Goal: Task Accomplishment & Management: Manage account settings

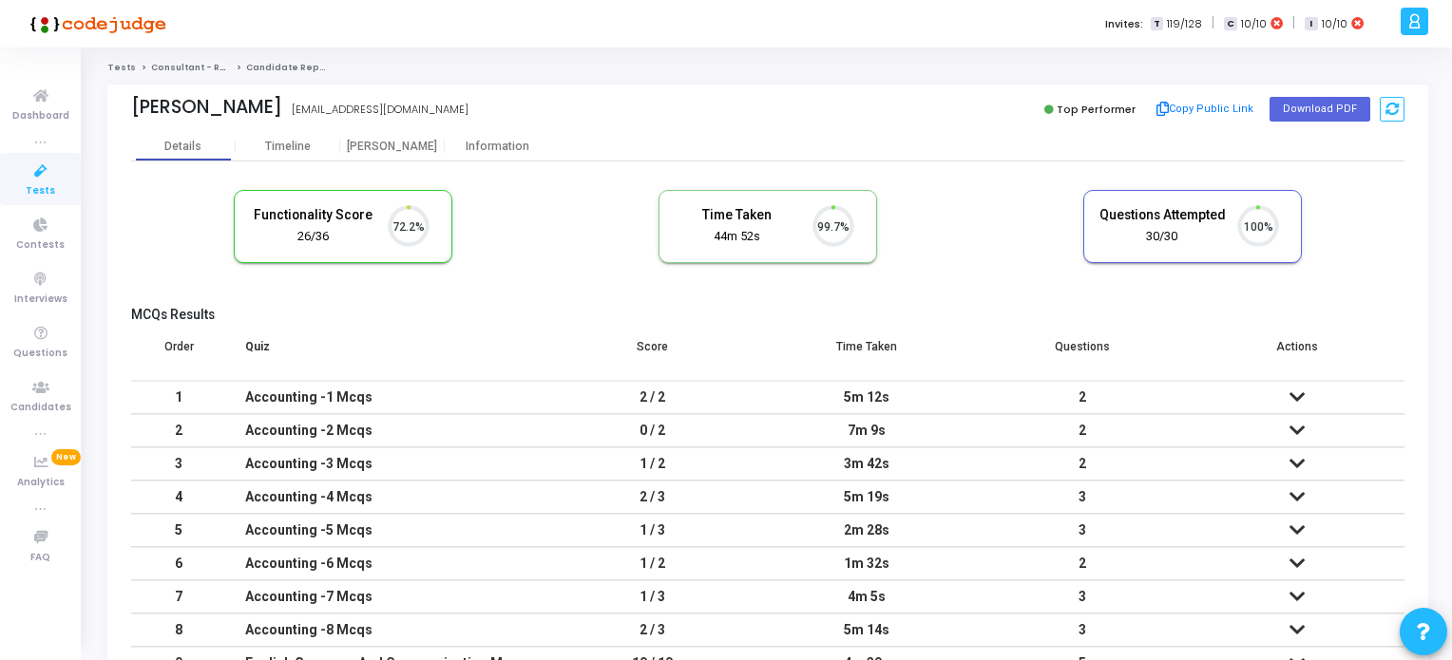
scroll to position [39, 48]
click at [40, 188] on span "Tests" at bounding box center [40, 191] width 29 height 16
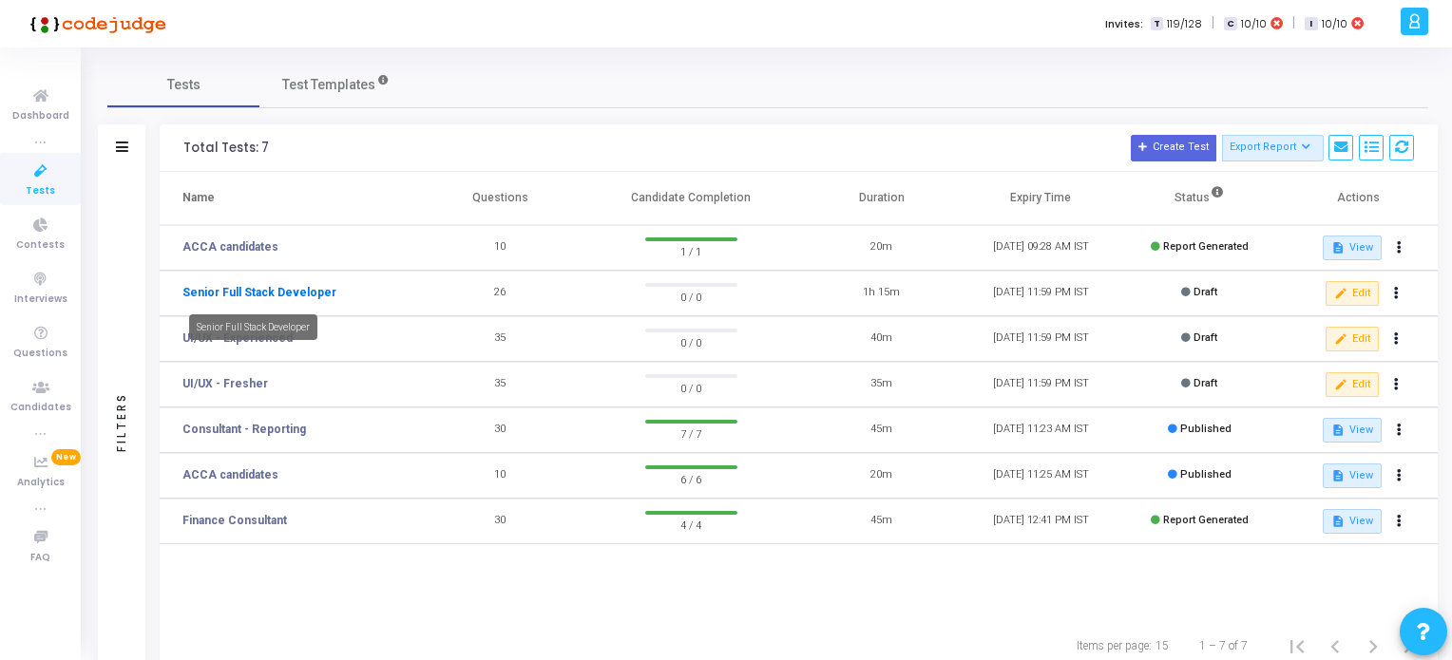
click at [255, 289] on link "Senior Full Stack Developer" at bounding box center [259, 292] width 154 height 17
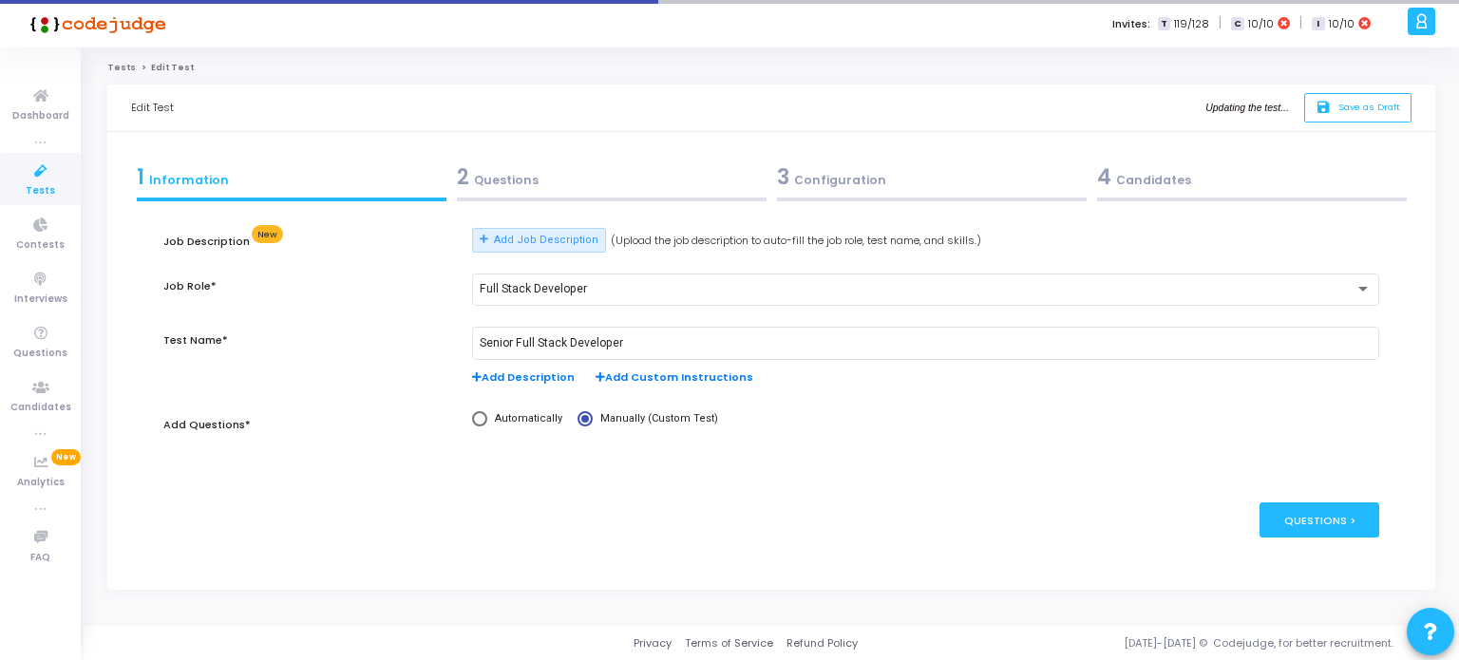
click at [495, 180] on div "2 Questions" at bounding box center [612, 176] width 310 height 31
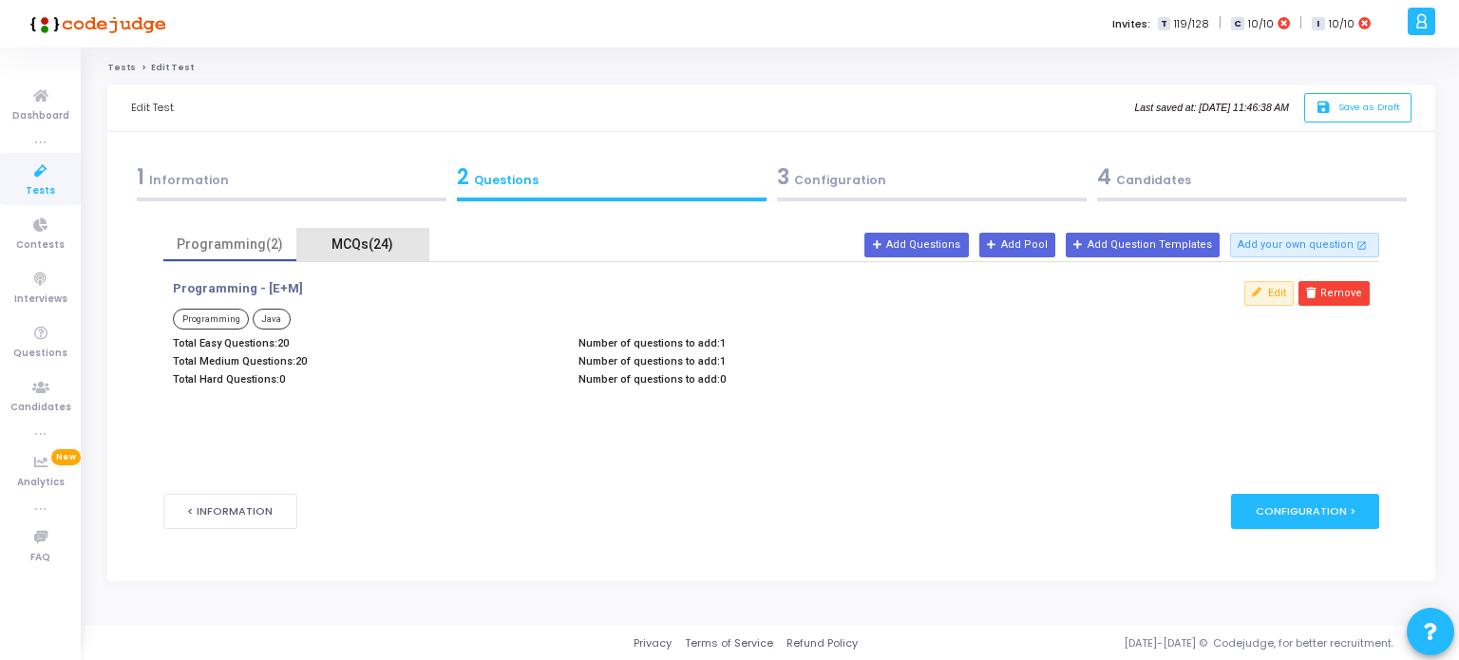
click at [345, 243] on div "MCQs(24)" at bounding box center [363, 245] width 110 height 20
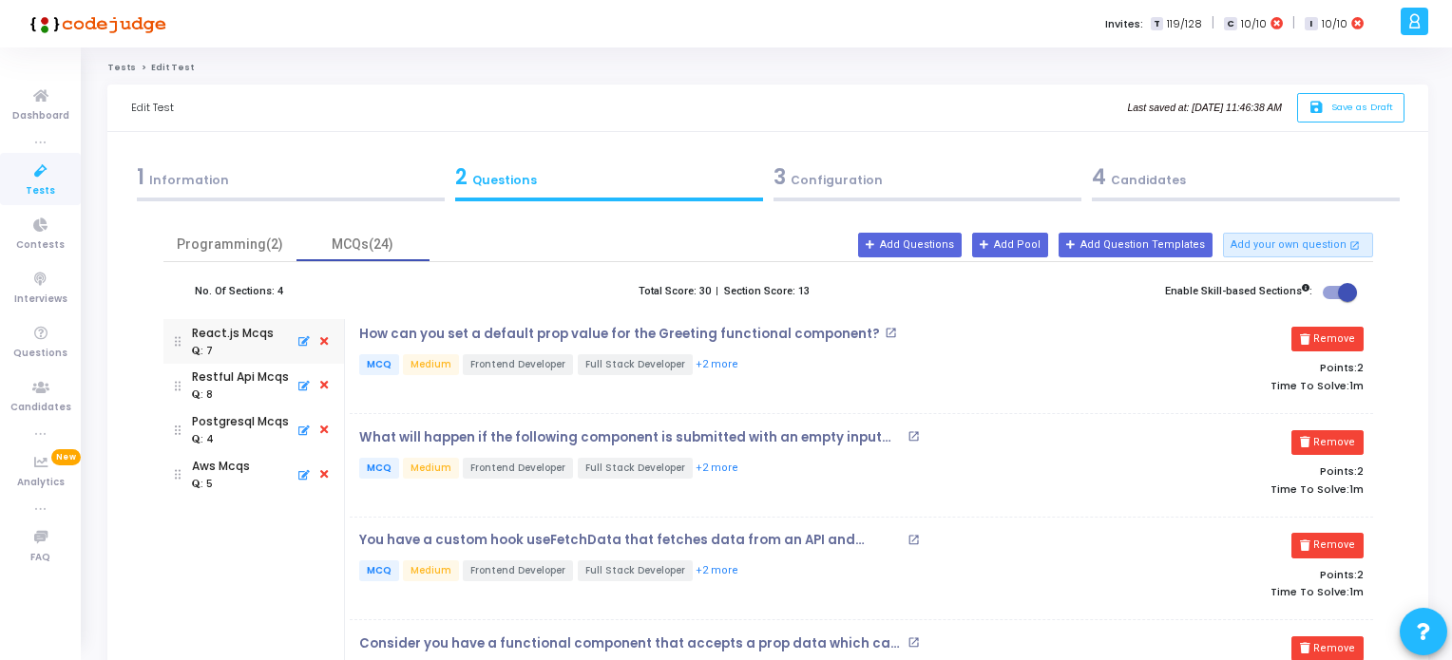
click at [43, 184] on span "Tests" at bounding box center [40, 191] width 29 height 16
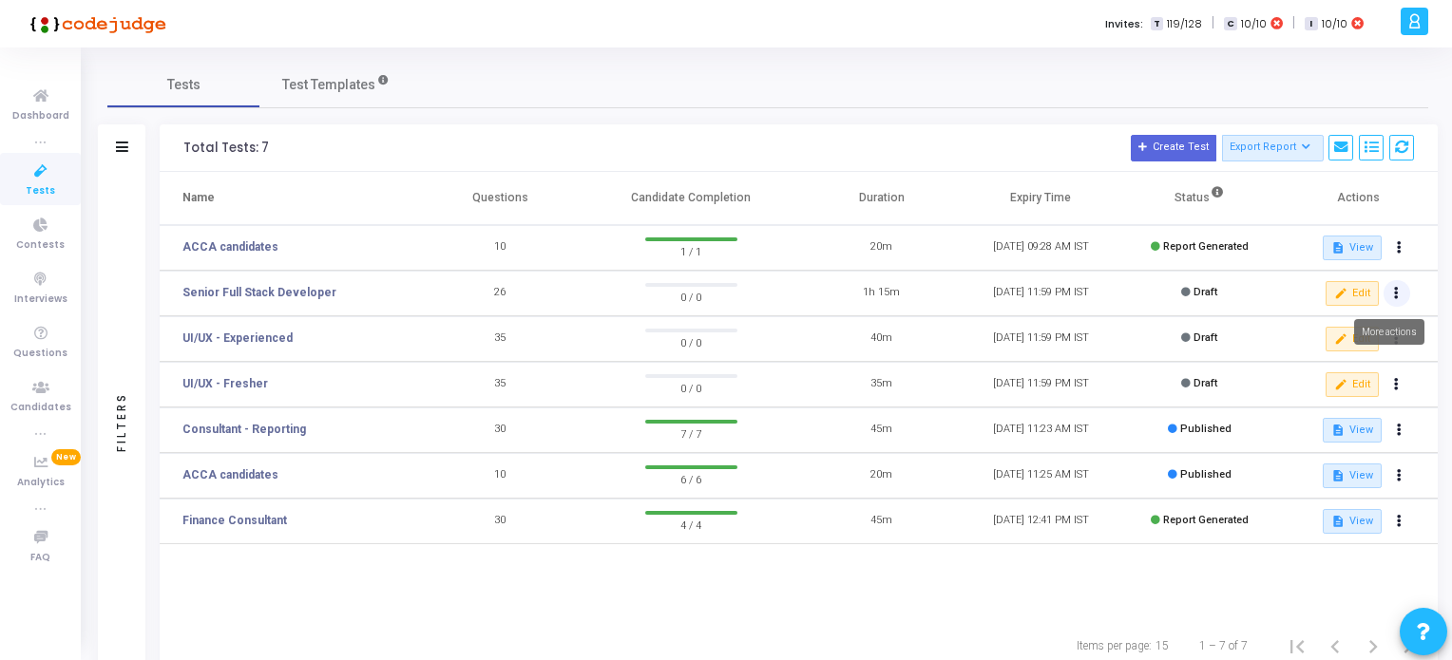
click at [1396, 292] on icon at bounding box center [1396, 293] width 5 height 9
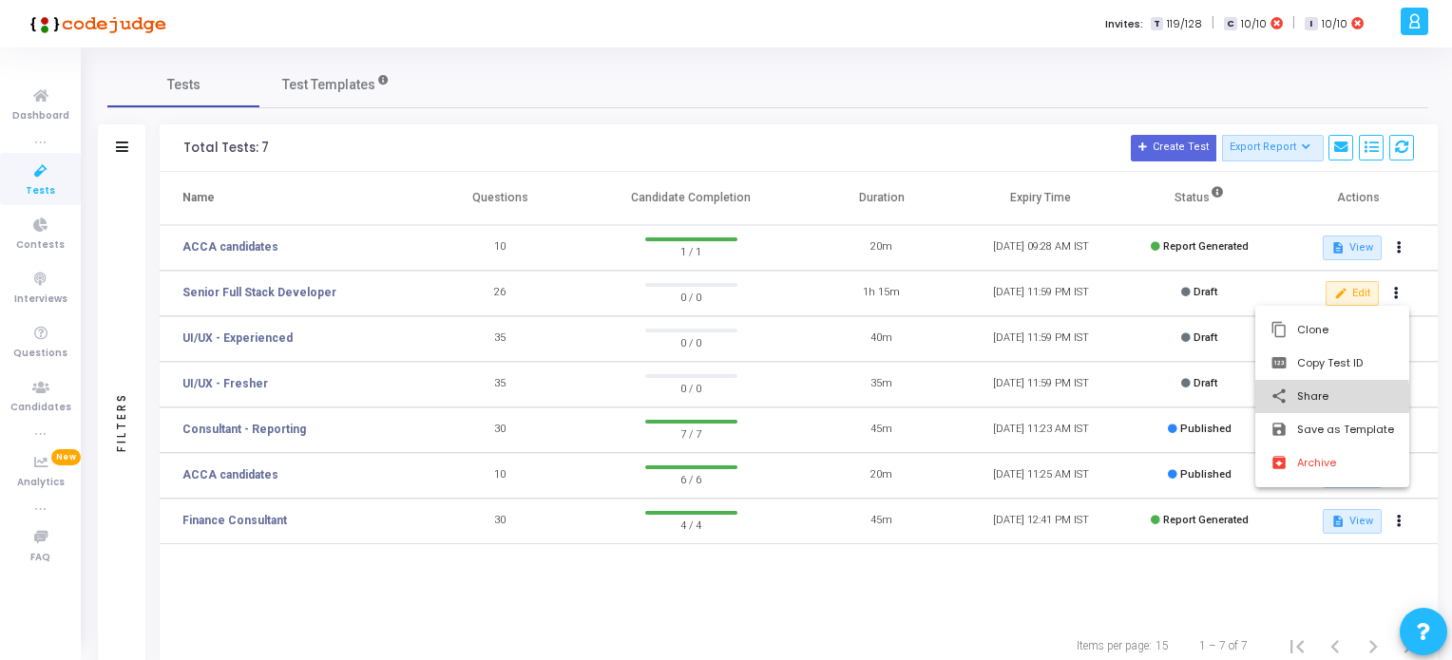
click at [1320, 398] on button "share Share" at bounding box center [1332, 396] width 154 height 33
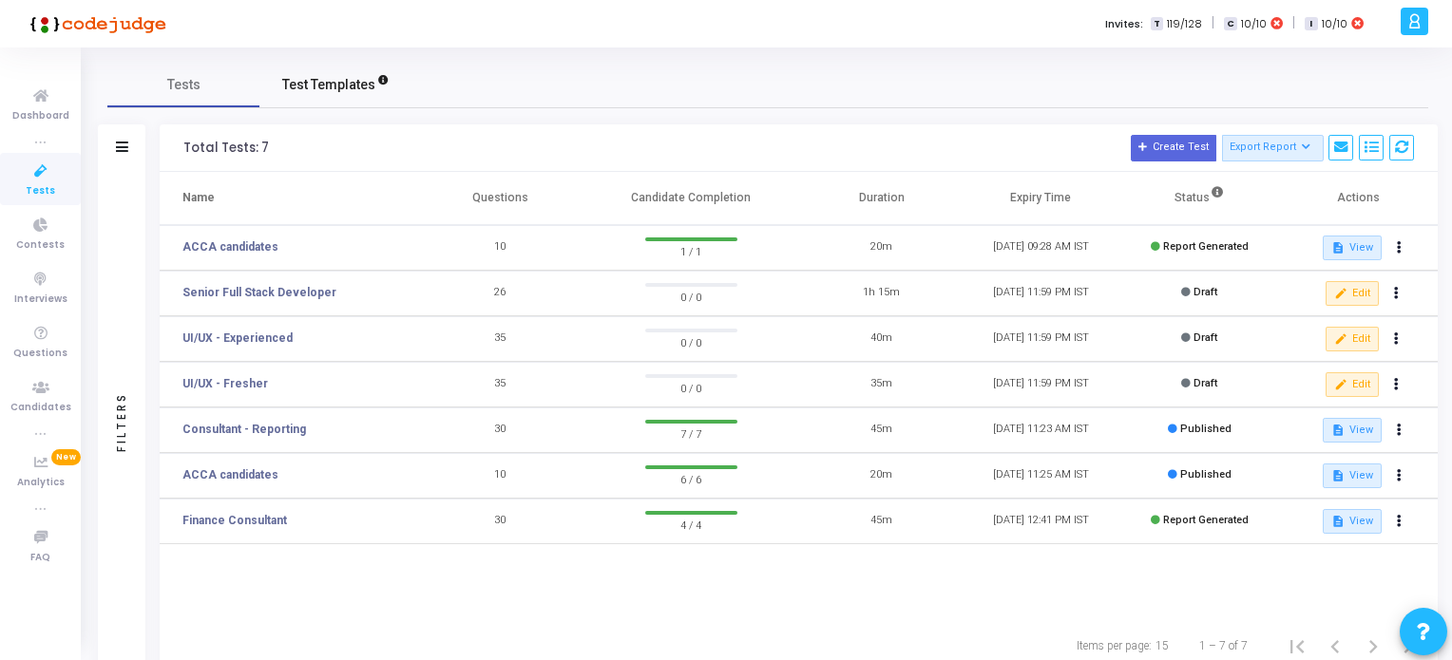
click at [352, 86] on span "Test Templates" at bounding box center [328, 85] width 93 height 20
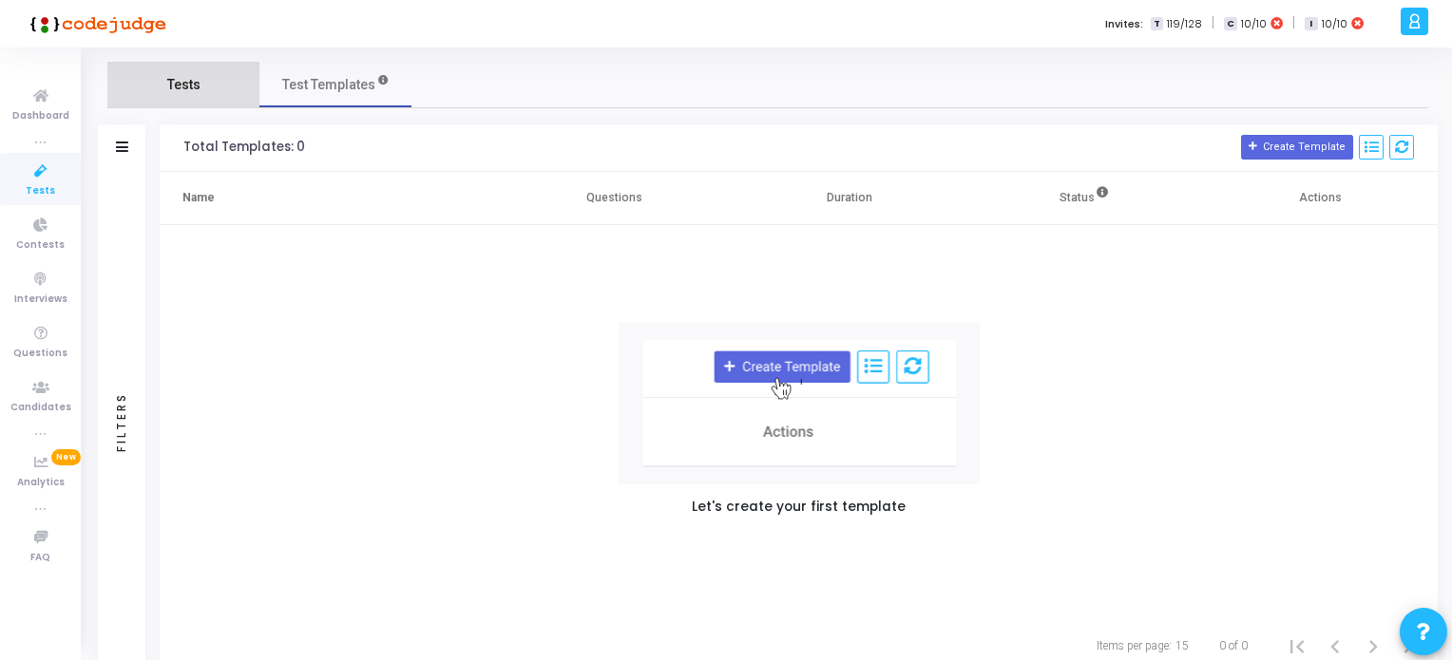
click at [185, 88] on span "Tests" at bounding box center [183, 85] width 33 height 20
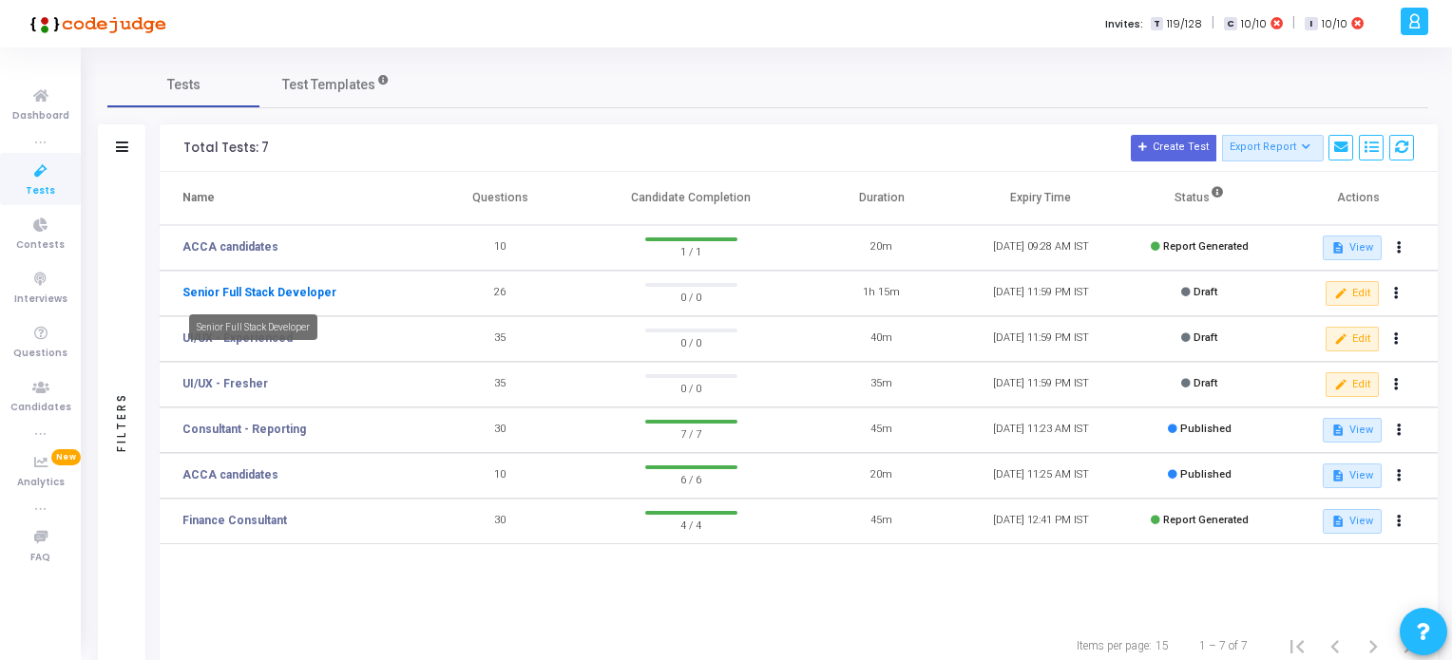
click at [258, 292] on link "Senior Full Stack Developer" at bounding box center [259, 292] width 154 height 17
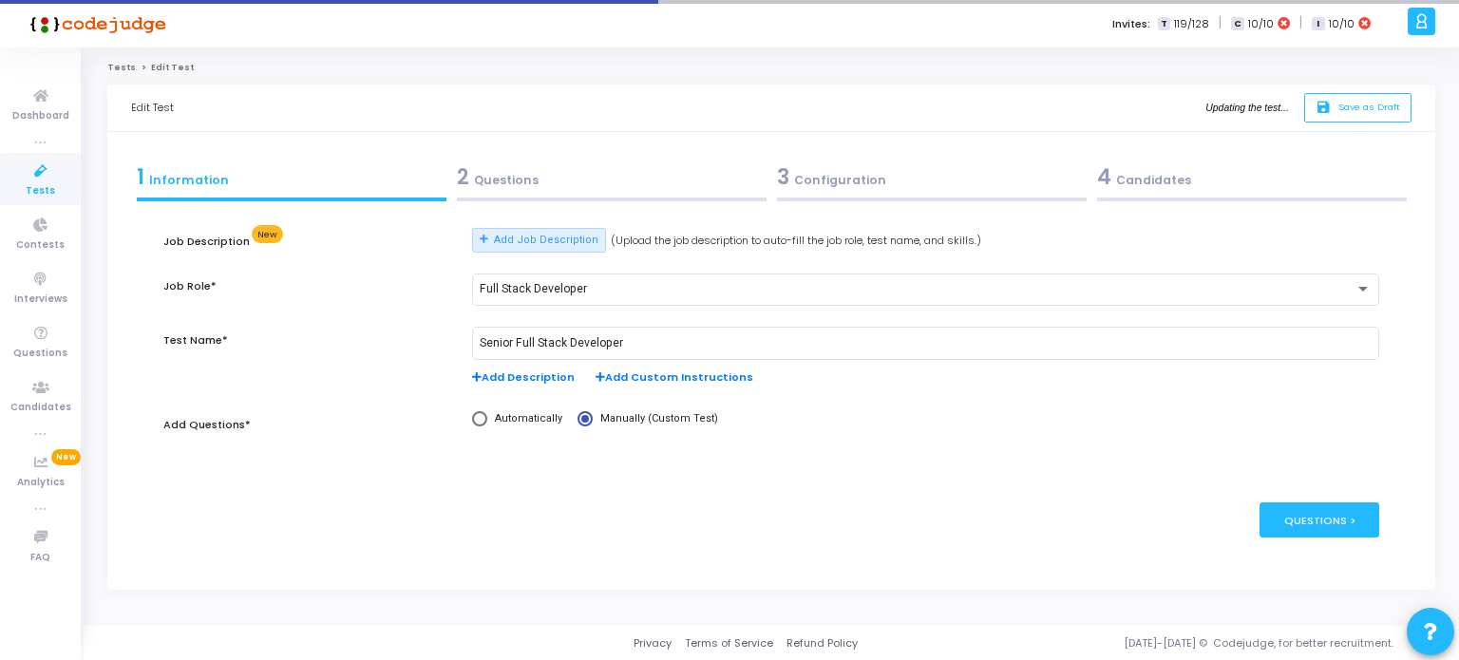
click at [838, 179] on div "3 Configuration" at bounding box center [932, 176] width 310 height 31
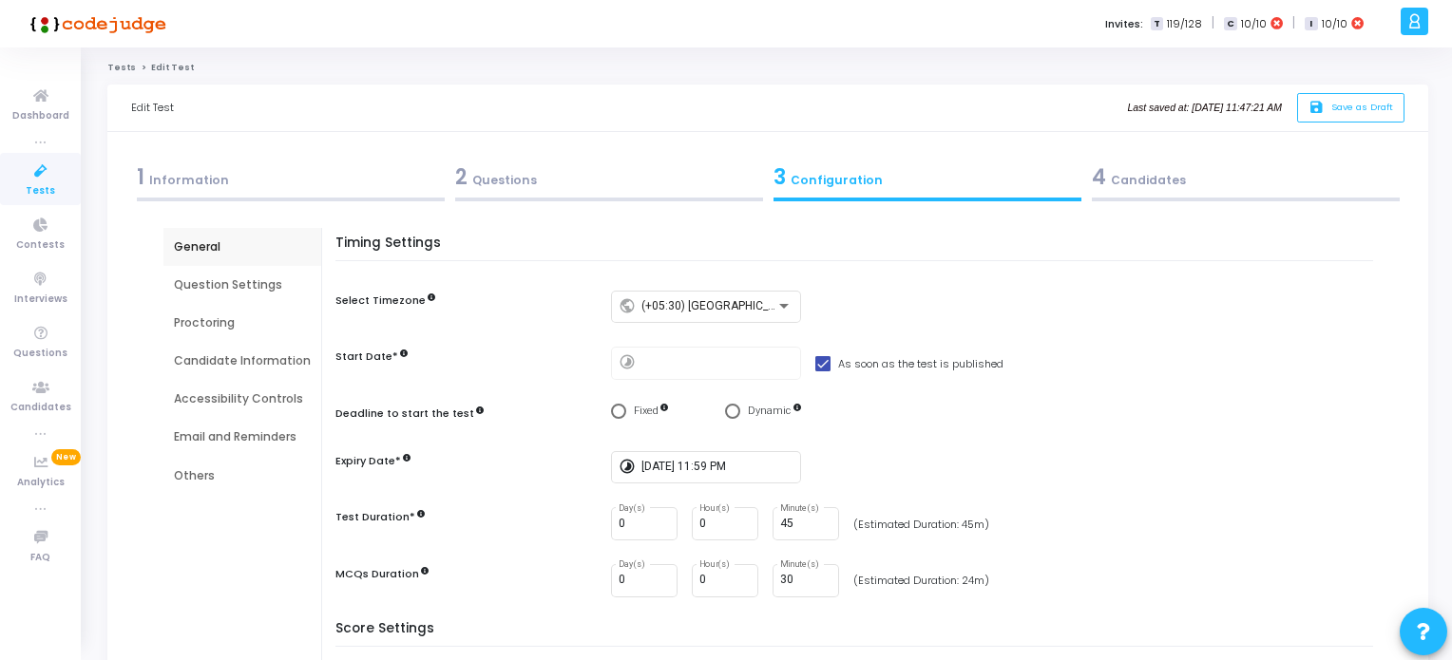
click at [259, 398] on div "Accessibility Controls" at bounding box center [242, 398] width 137 height 17
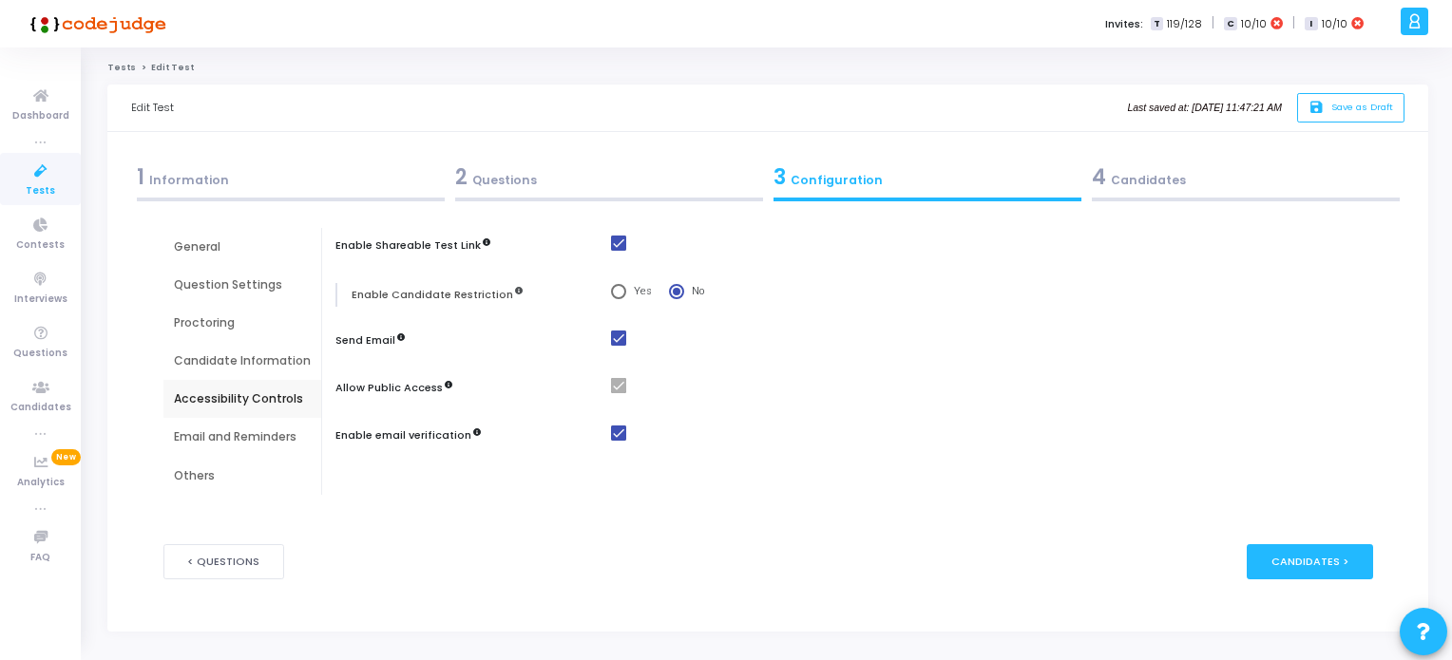
click at [224, 431] on div "Email and Reminders" at bounding box center [242, 436] width 137 height 17
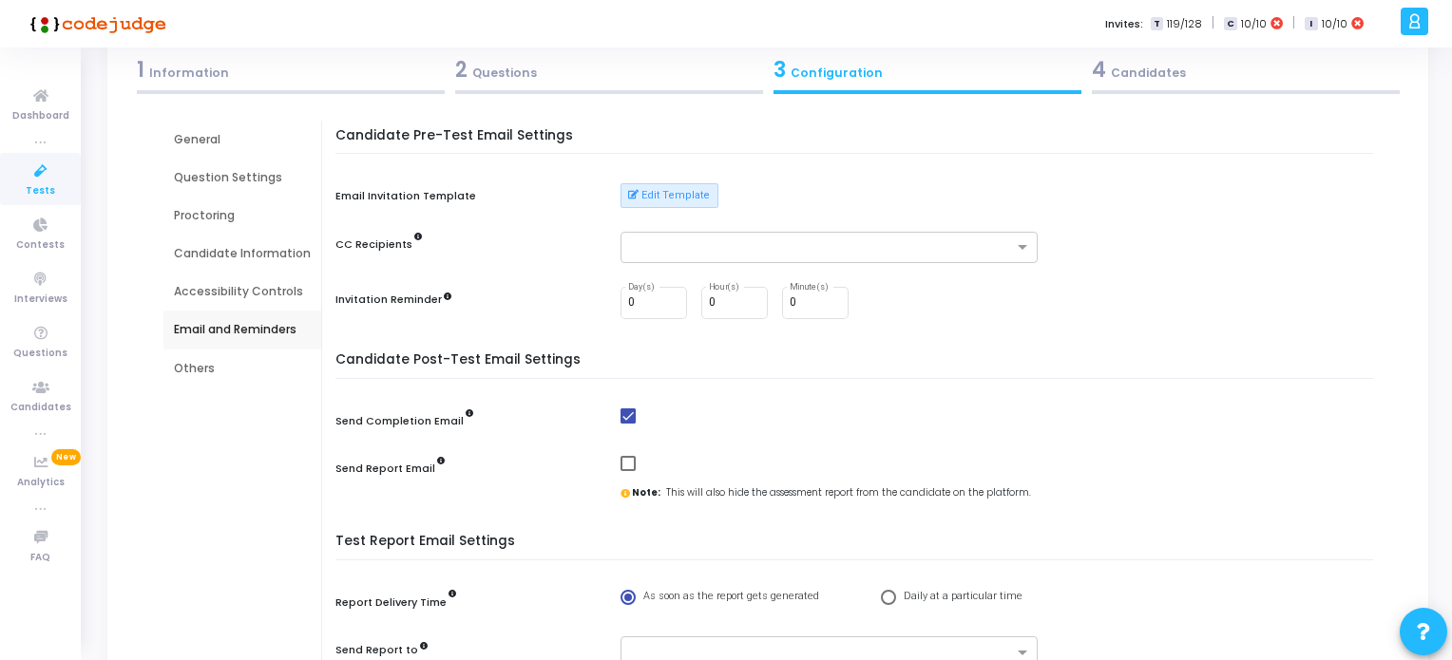
scroll to position [190, 0]
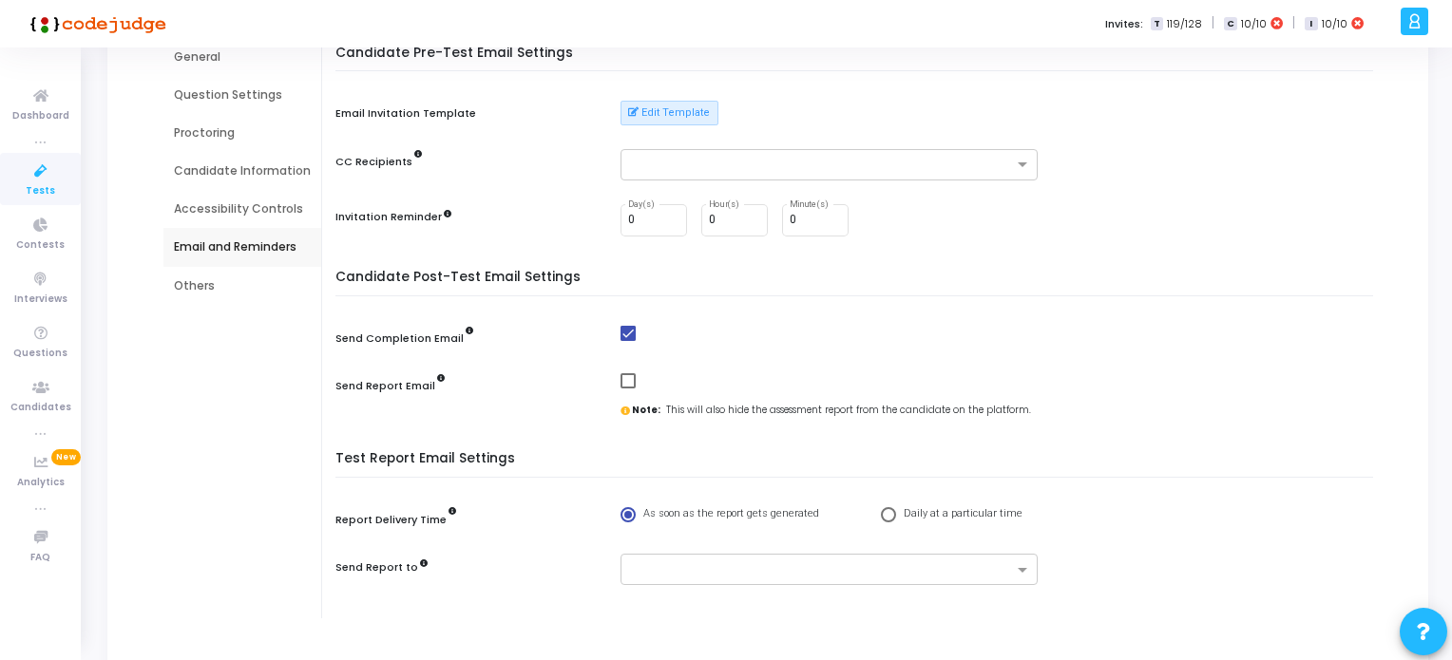
click at [194, 281] on div "Others" at bounding box center [242, 285] width 137 height 17
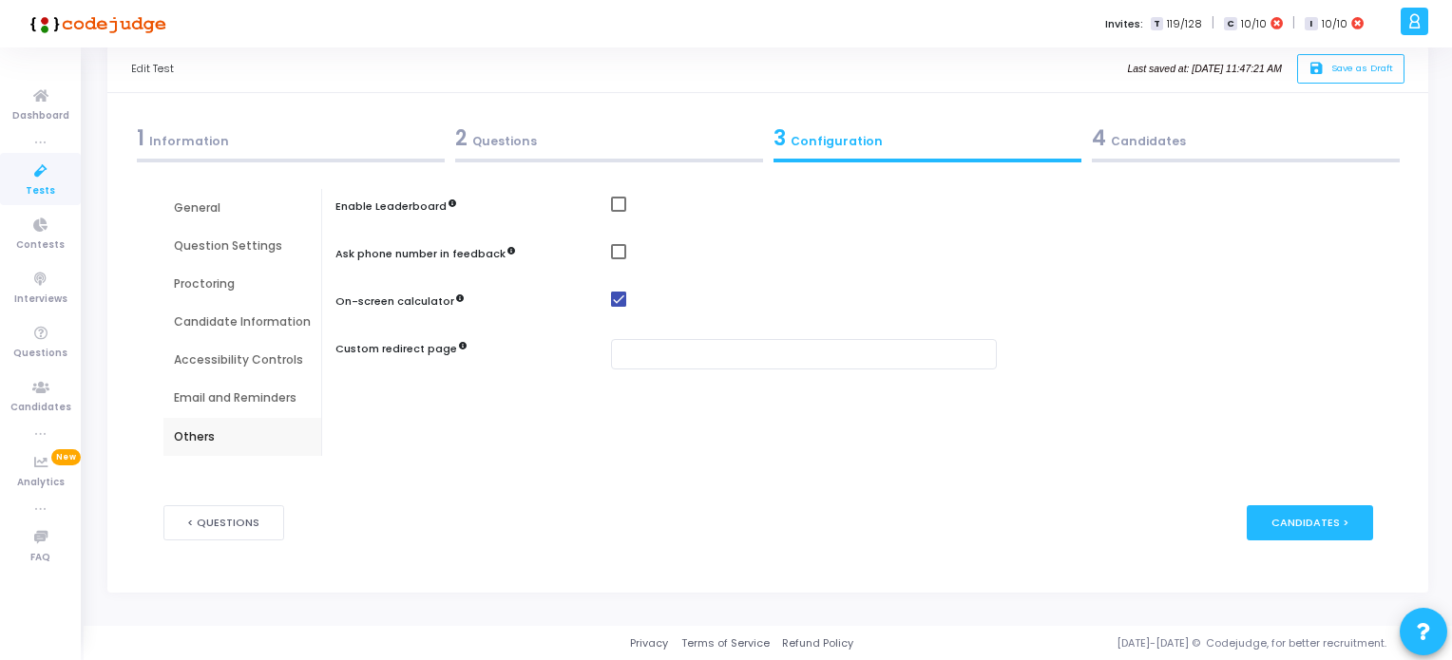
scroll to position [38, 0]
click at [167, 143] on div "1 Information" at bounding box center [291, 138] width 308 height 31
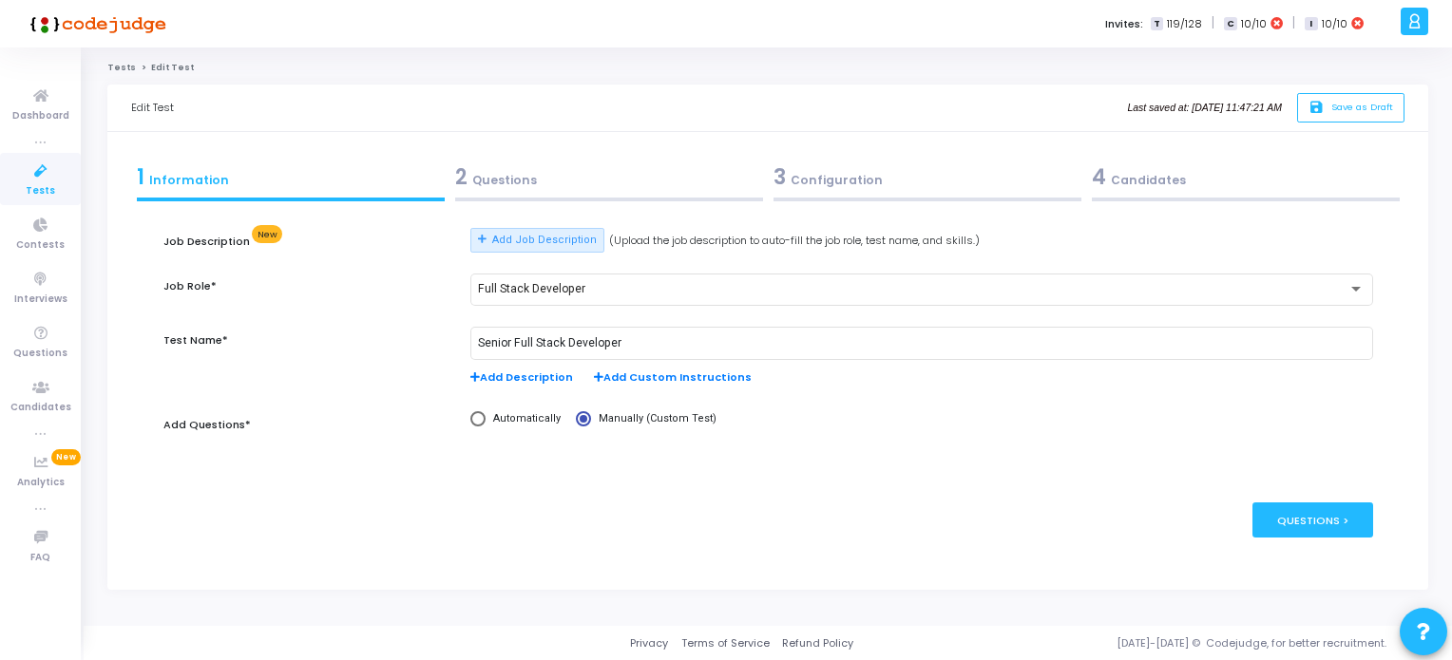
scroll to position [0, 0]
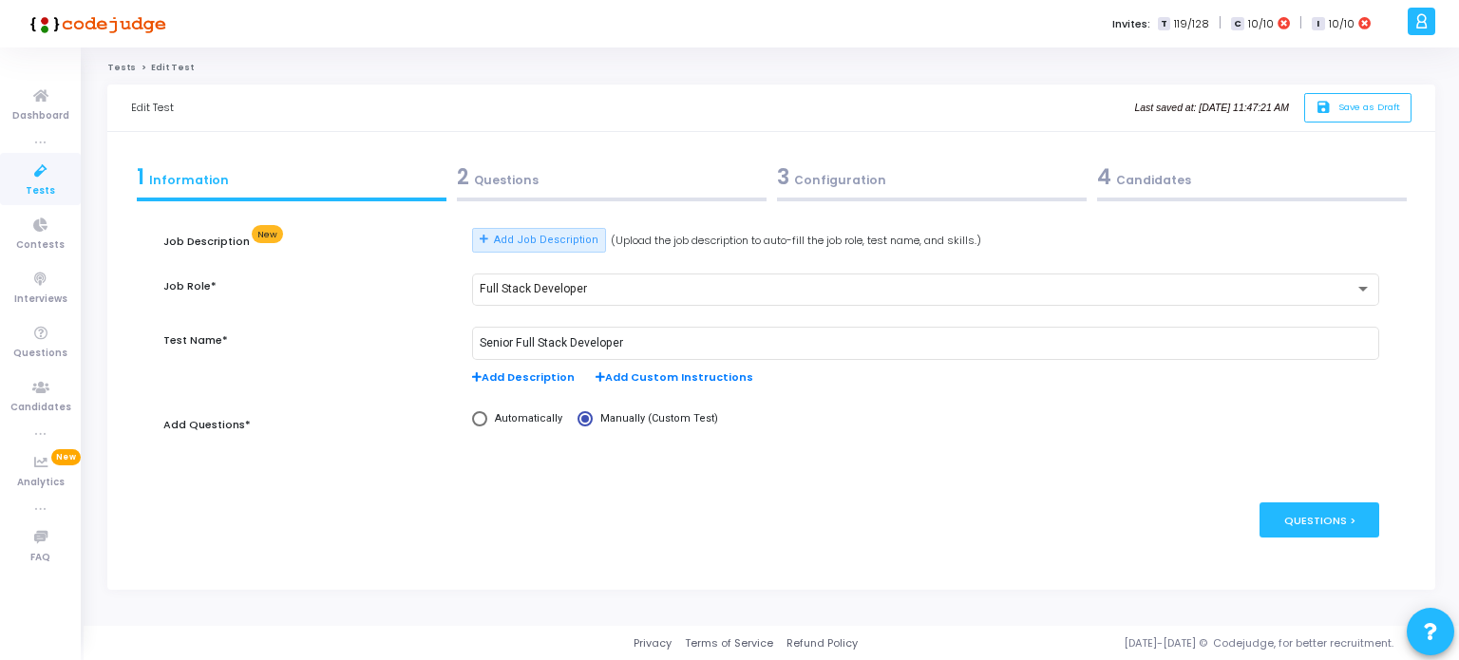
click at [511, 178] on div "2 Questions" at bounding box center [612, 176] width 310 height 31
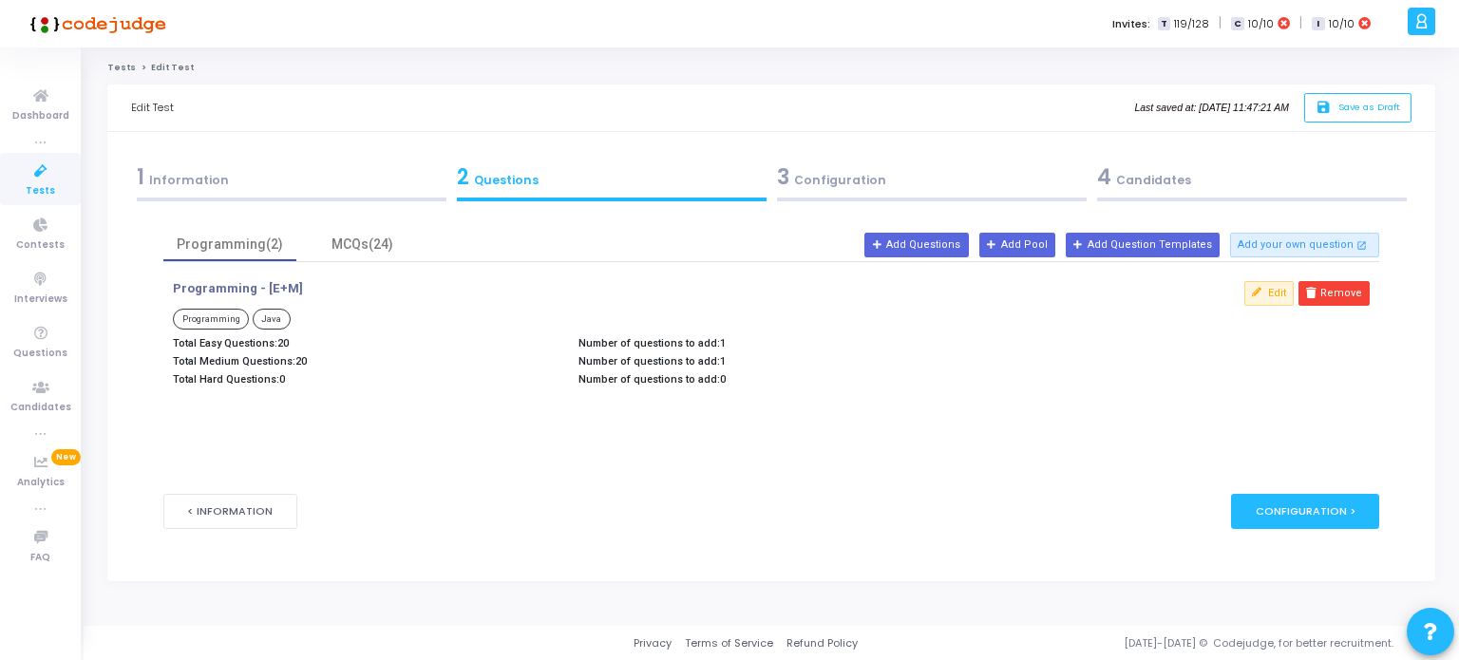
click at [813, 181] on div "3 Configuration" at bounding box center [932, 176] width 310 height 31
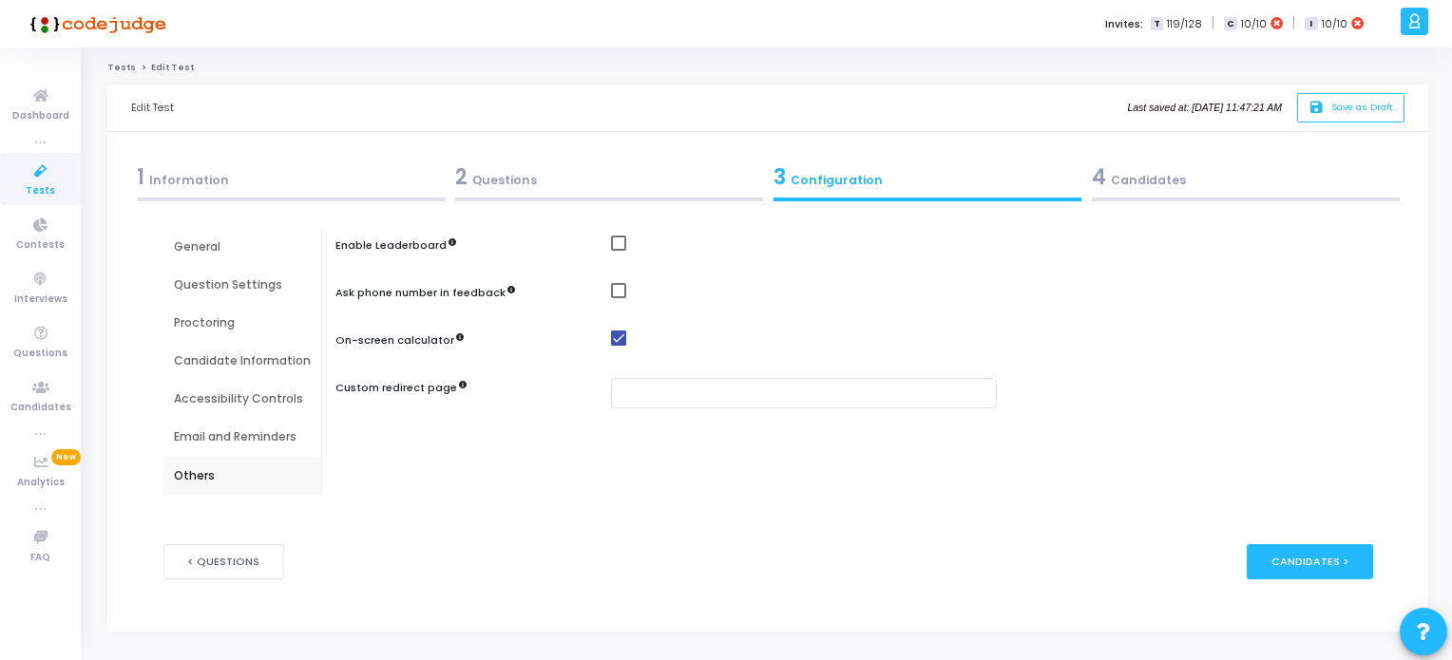
click at [188, 239] on div "General" at bounding box center [242, 246] width 137 height 17
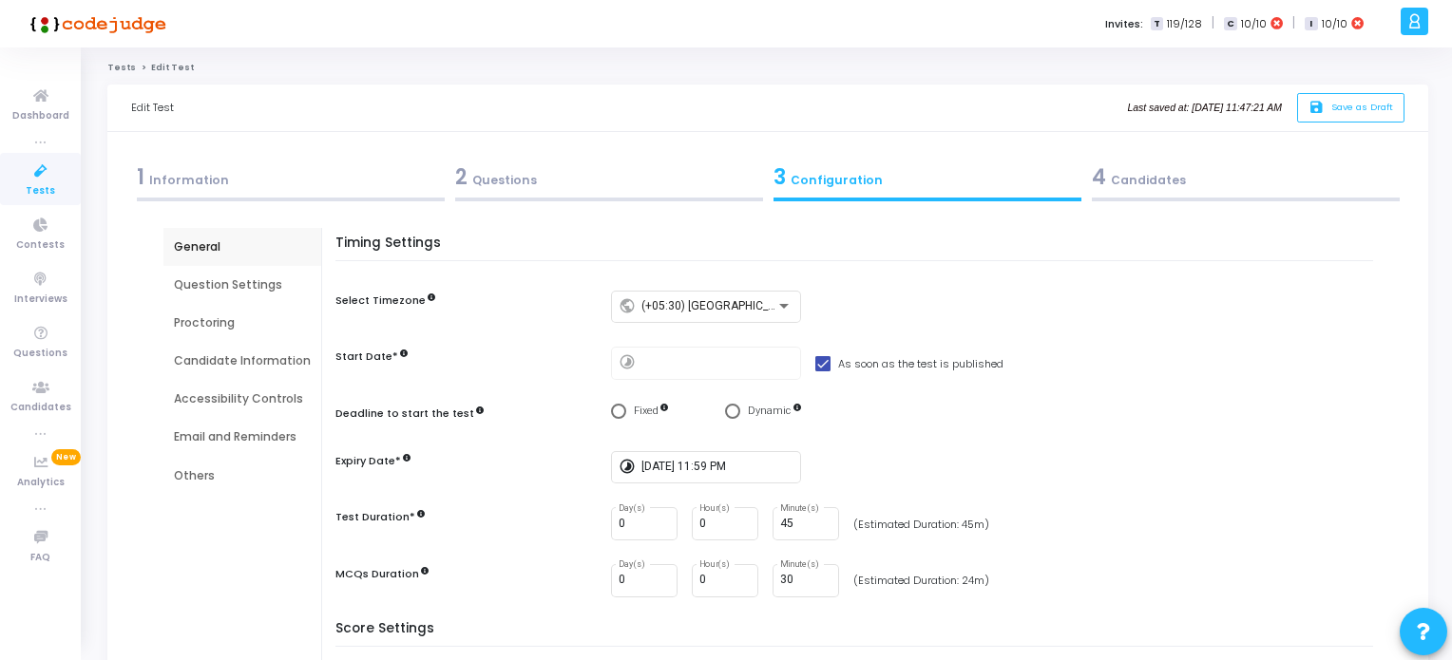
click at [190, 182] on div "1 Information" at bounding box center [291, 176] width 308 height 31
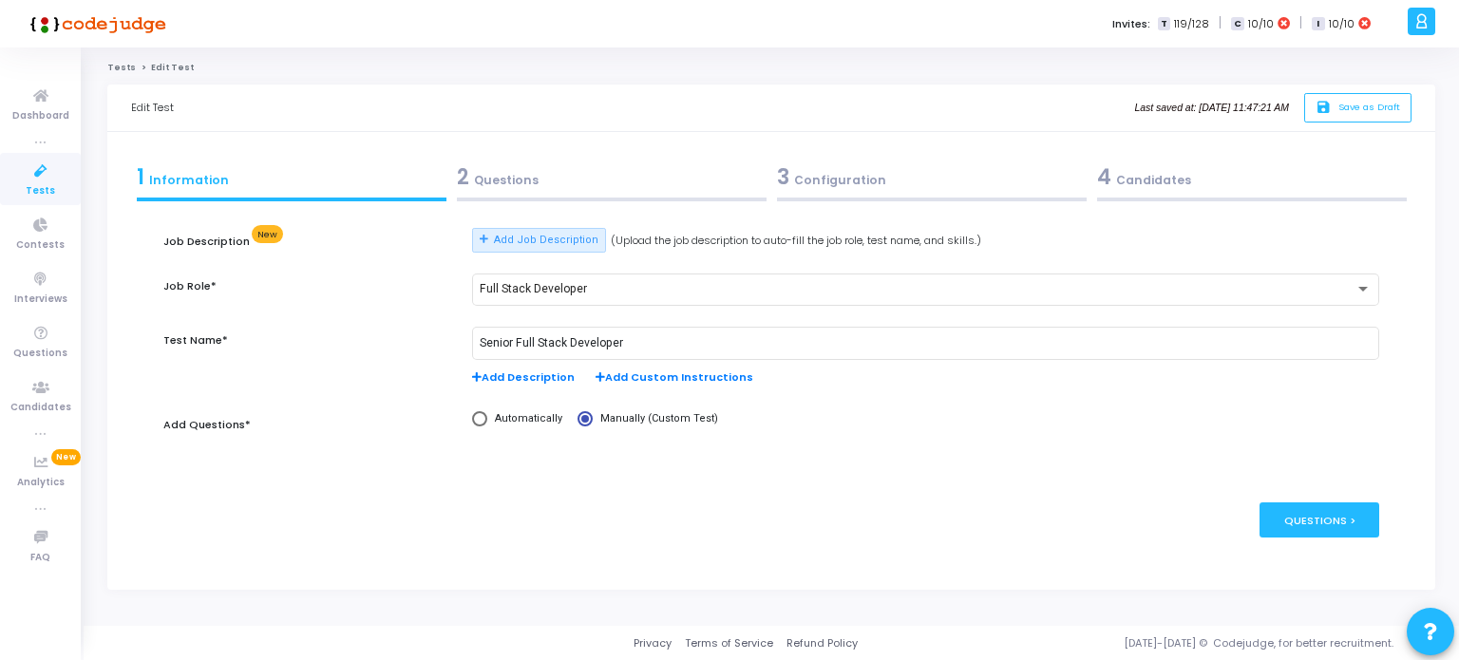
click at [38, 434] on icon at bounding box center [40, 433] width 10 height 10
